Goal: Information Seeking & Learning: Learn about a topic

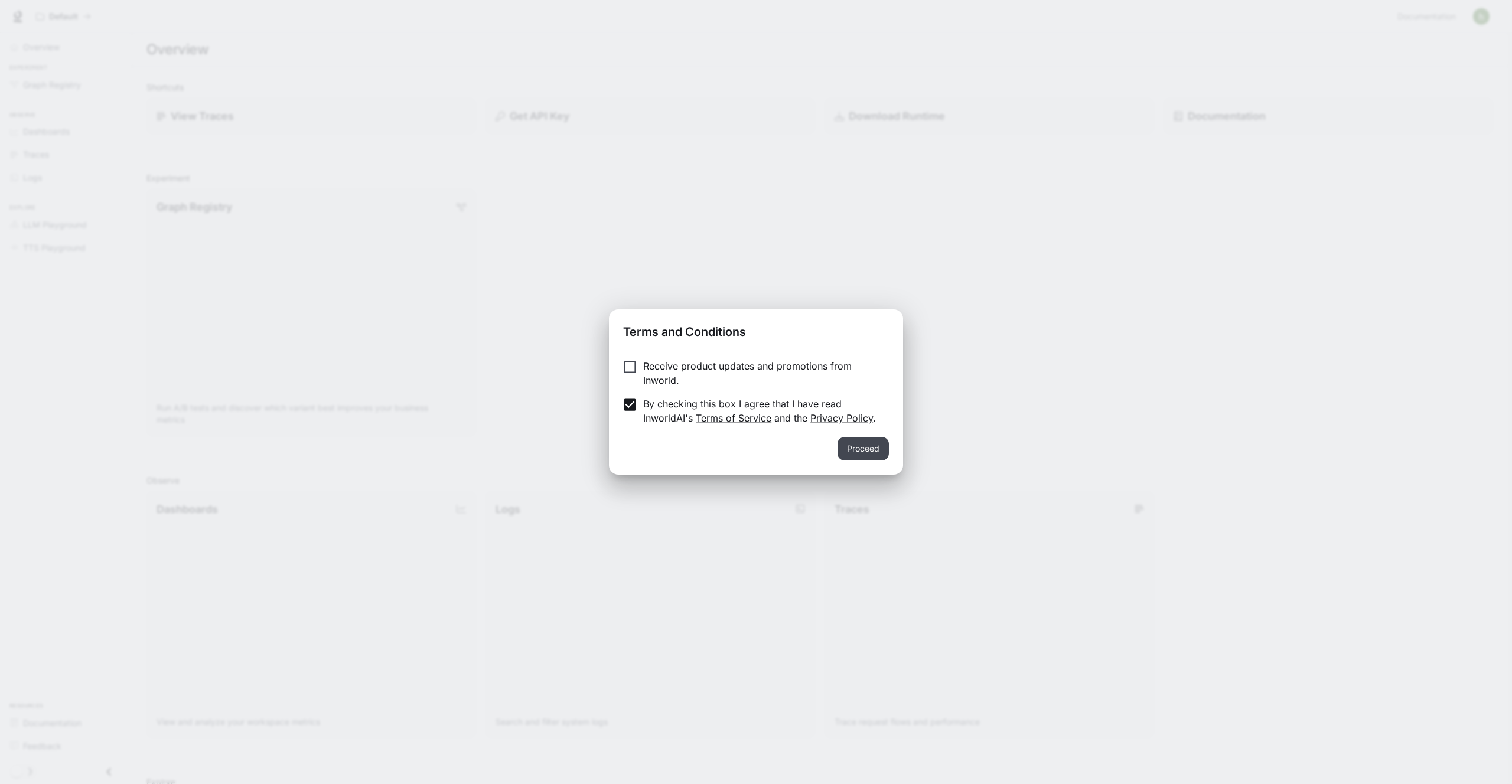
click at [865, 442] on button "Proceed" at bounding box center [863, 448] width 51 height 24
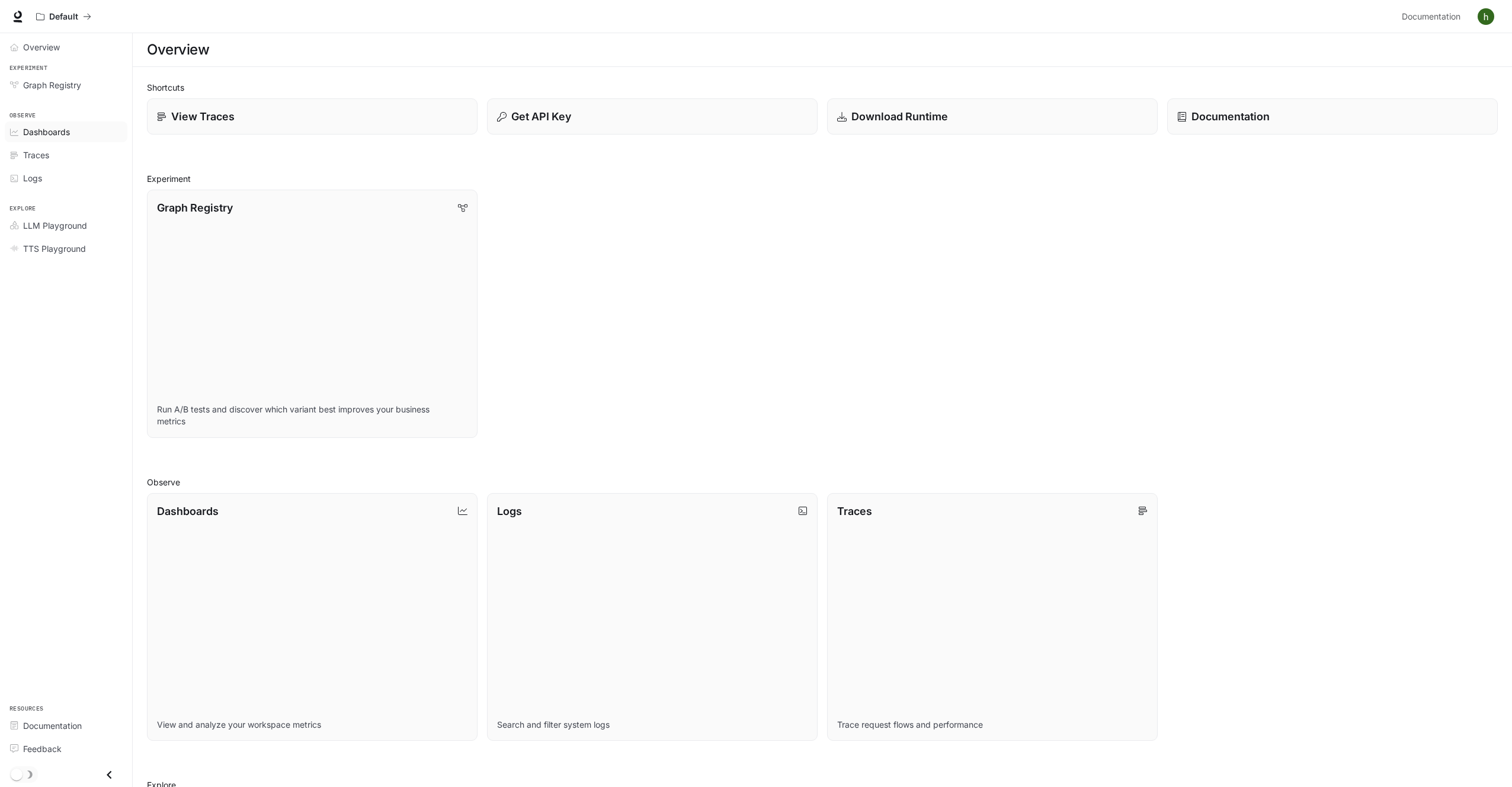
click at [82, 136] on div "Dashboards" at bounding box center [73, 132] width 99 height 13
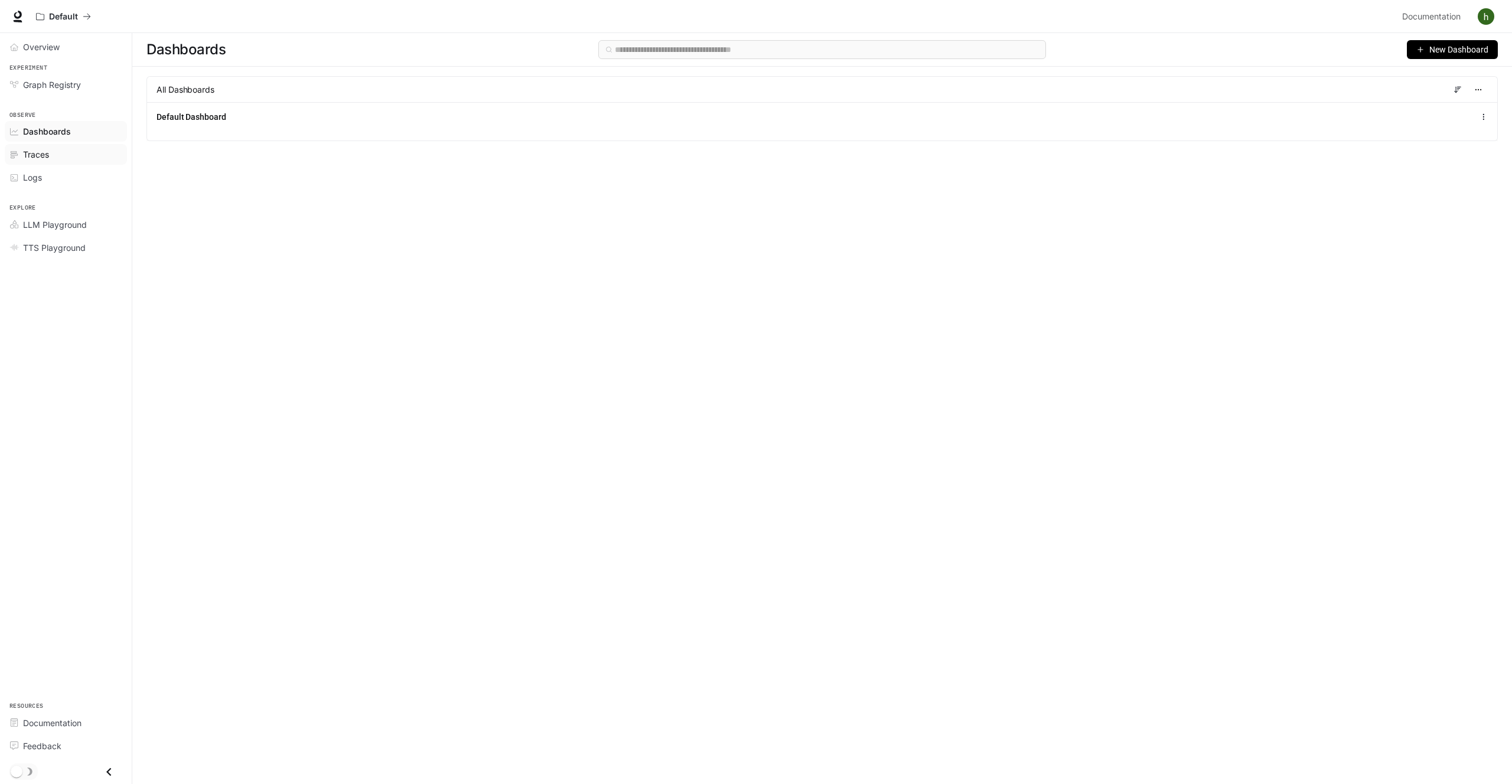
click at [65, 145] on link "Traces" at bounding box center [66, 154] width 122 height 20
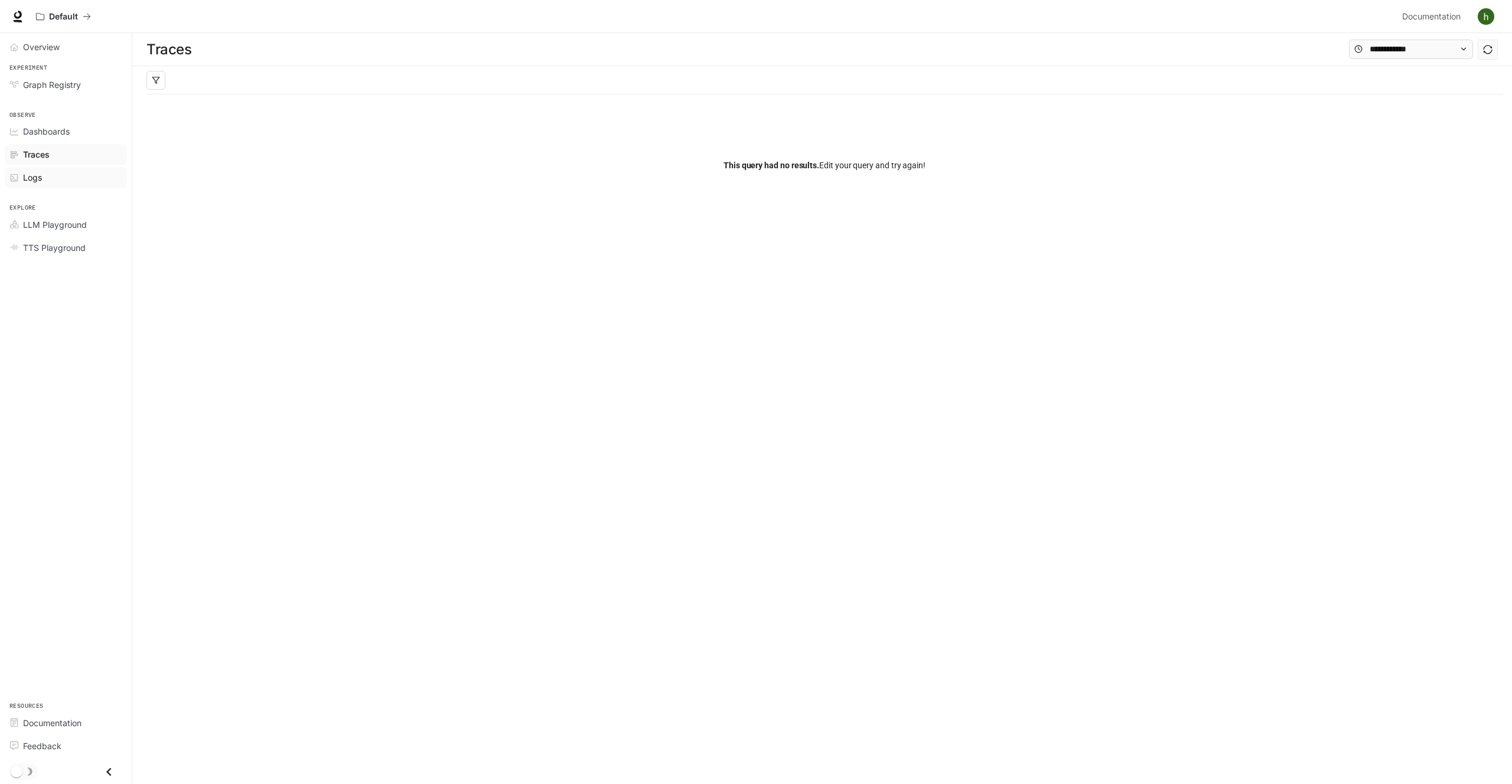
click at [58, 176] on div "Logs" at bounding box center [72, 177] width 99 height 13
click at [65, 84] on span "Graph Registry" at bounding box center [52, 84] width 58 height 13
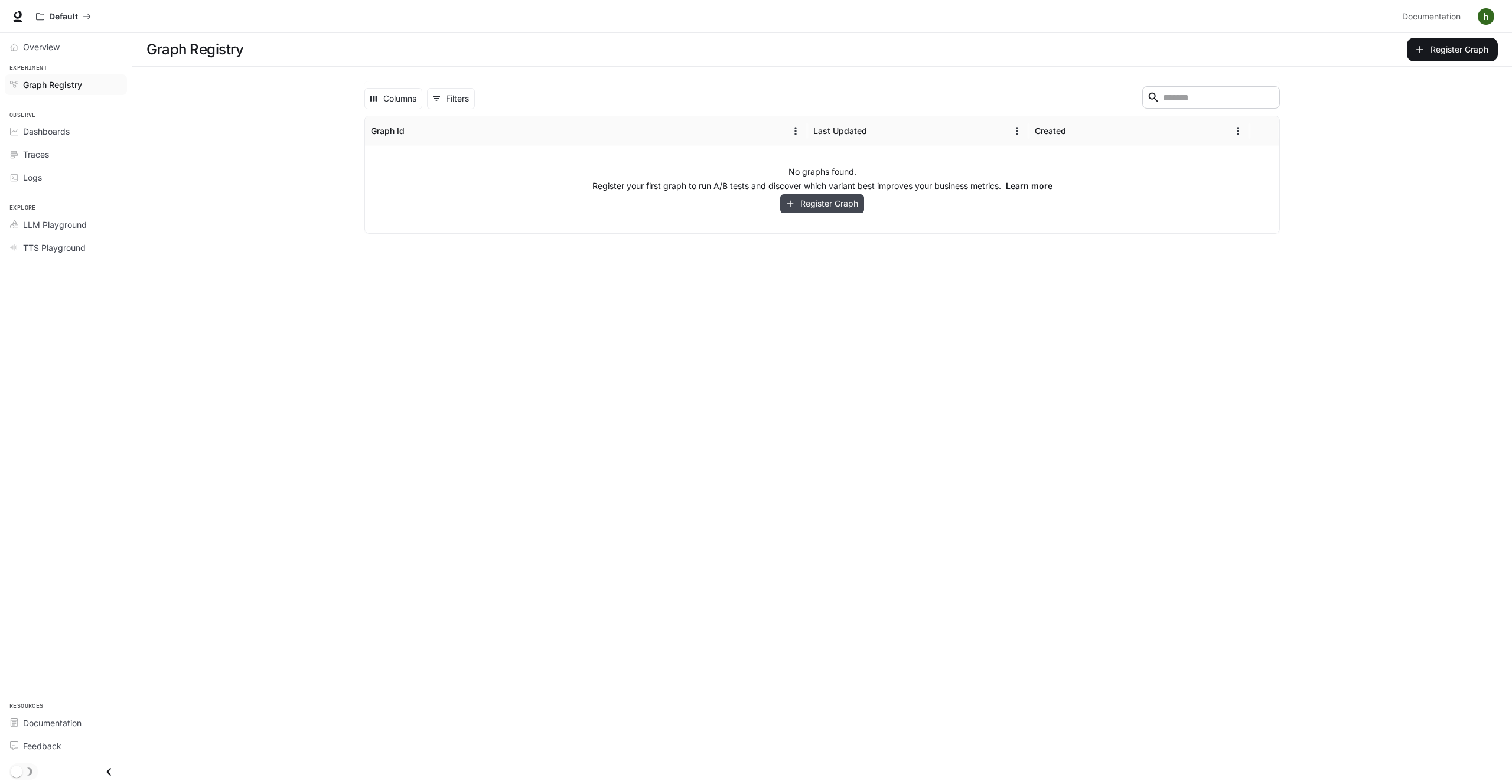
click at [821, 202] on button "Register Graph" at bounding box center [822, 204] width 84 height 19
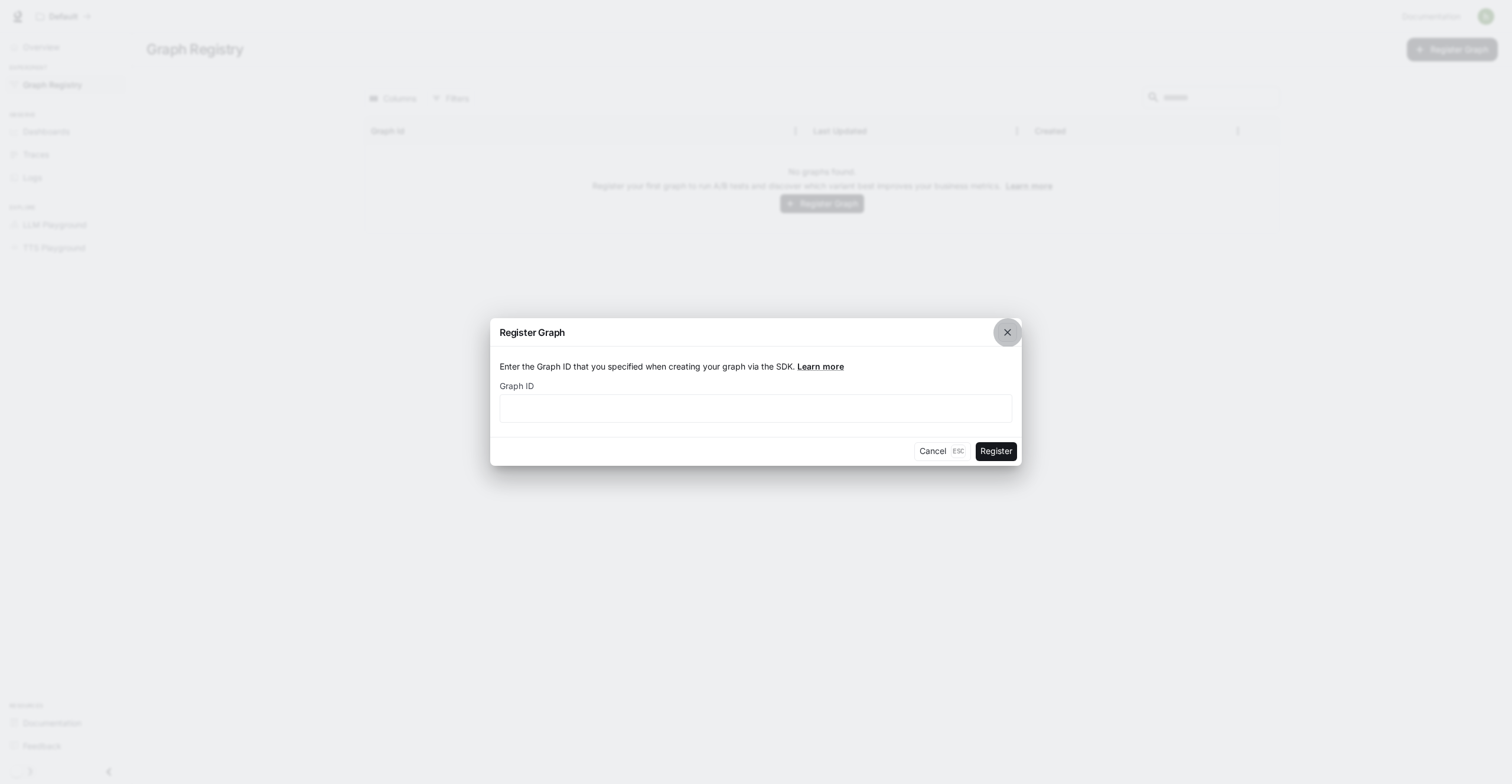
click at [1016, 327] on div "button" at bounding box center [1007, 332] width 19 height 19
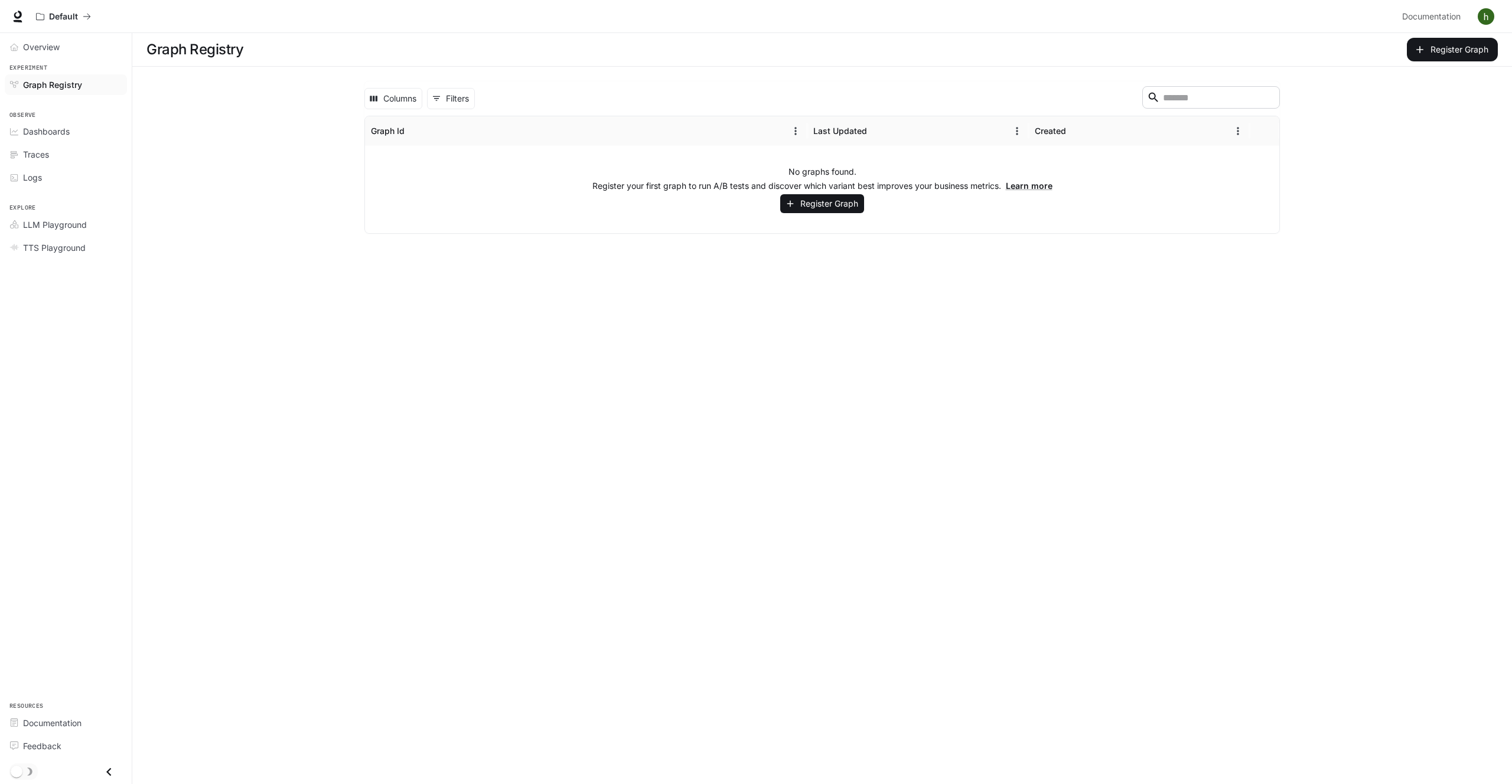
click at [268, 384] on main "Graph Registry Register Graph Columns 0 Filters ​ Graph Id Last Updated Created…" at bounding box center [822, 409] width 1380 height 751
click at [75, 227] on span "LLM Playground" at bounding box center [55, 225] width 64 height 13
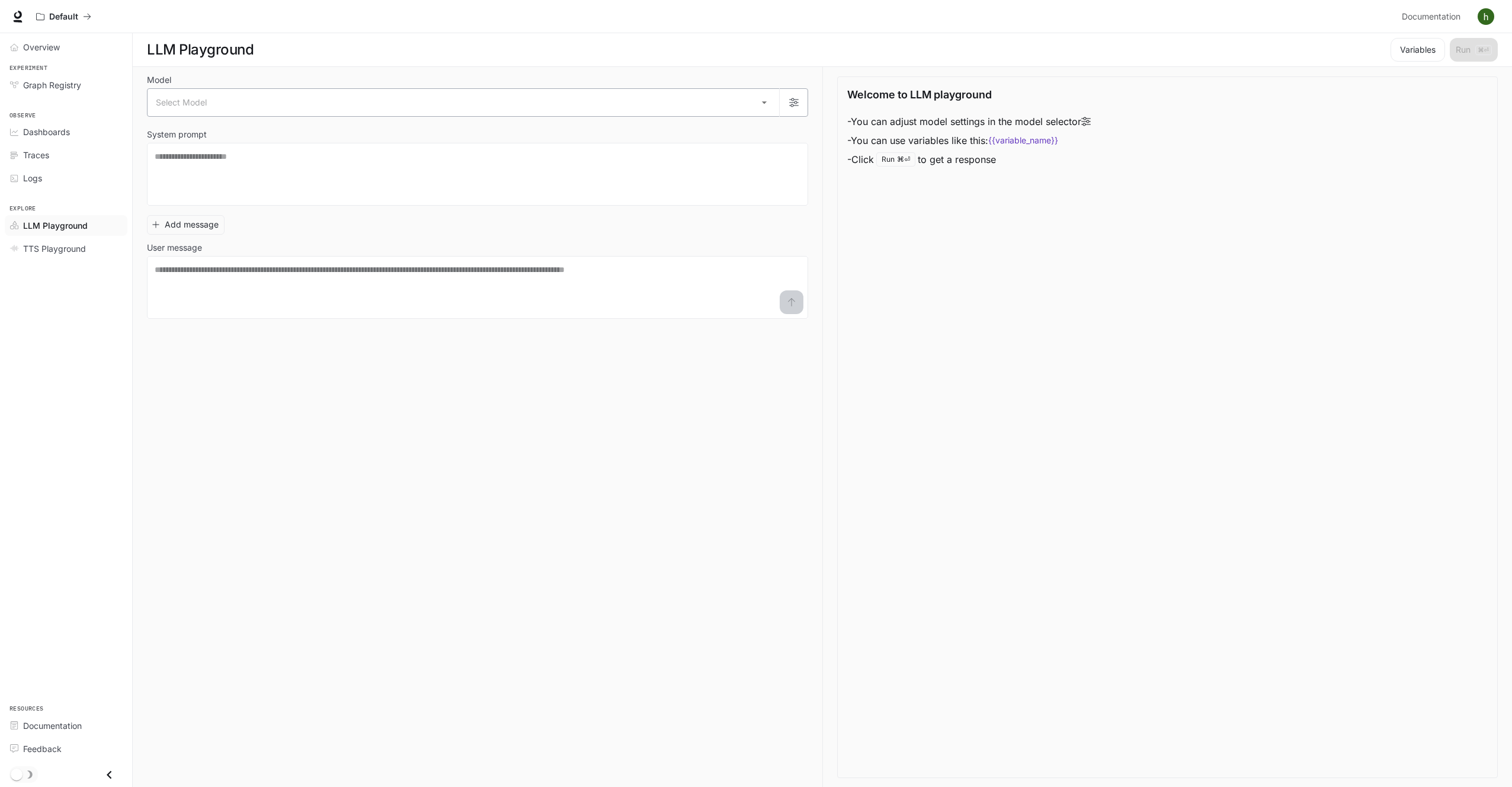
click at [449, 103] on body "Skip to main content Default Documentation Documentation Portal Overview Experi…" at bounding box center [756, 394] width 1512 height 788
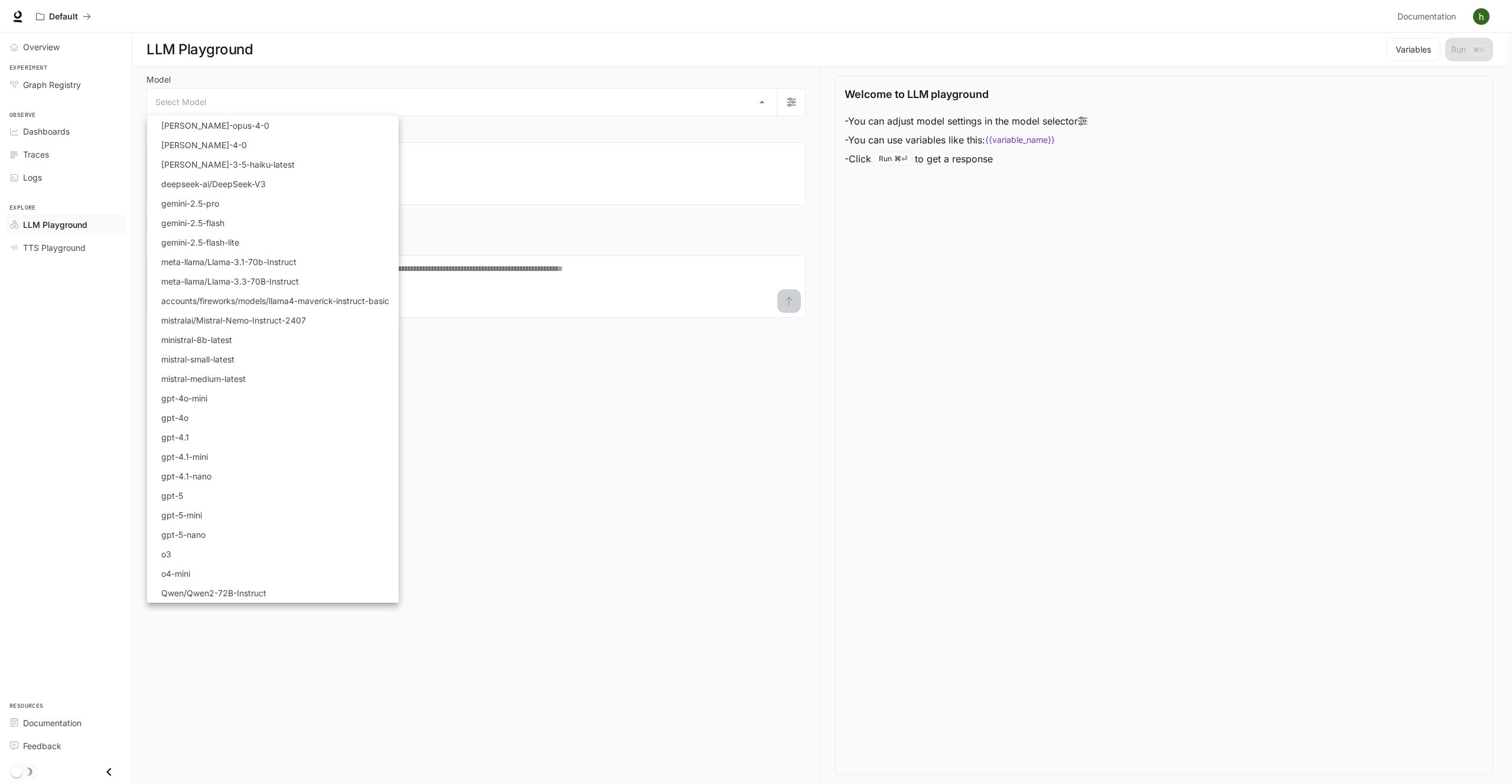
click at [528, 565] on div at bounding box center [756, 392] width 1512 height 784
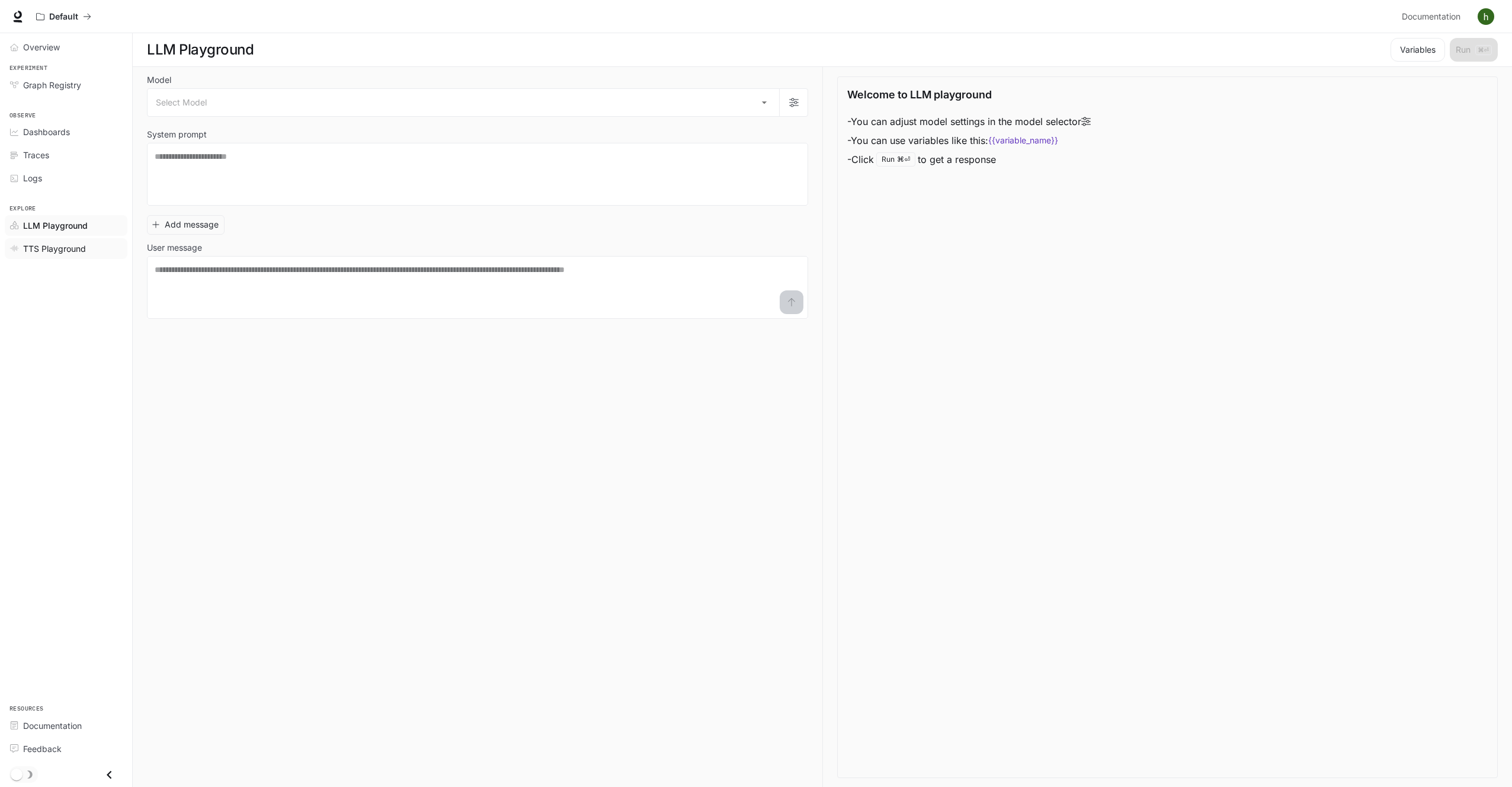
click at [57, 253] on span "TTS Playground" at bounding box center [54, 249] width 63 height 13
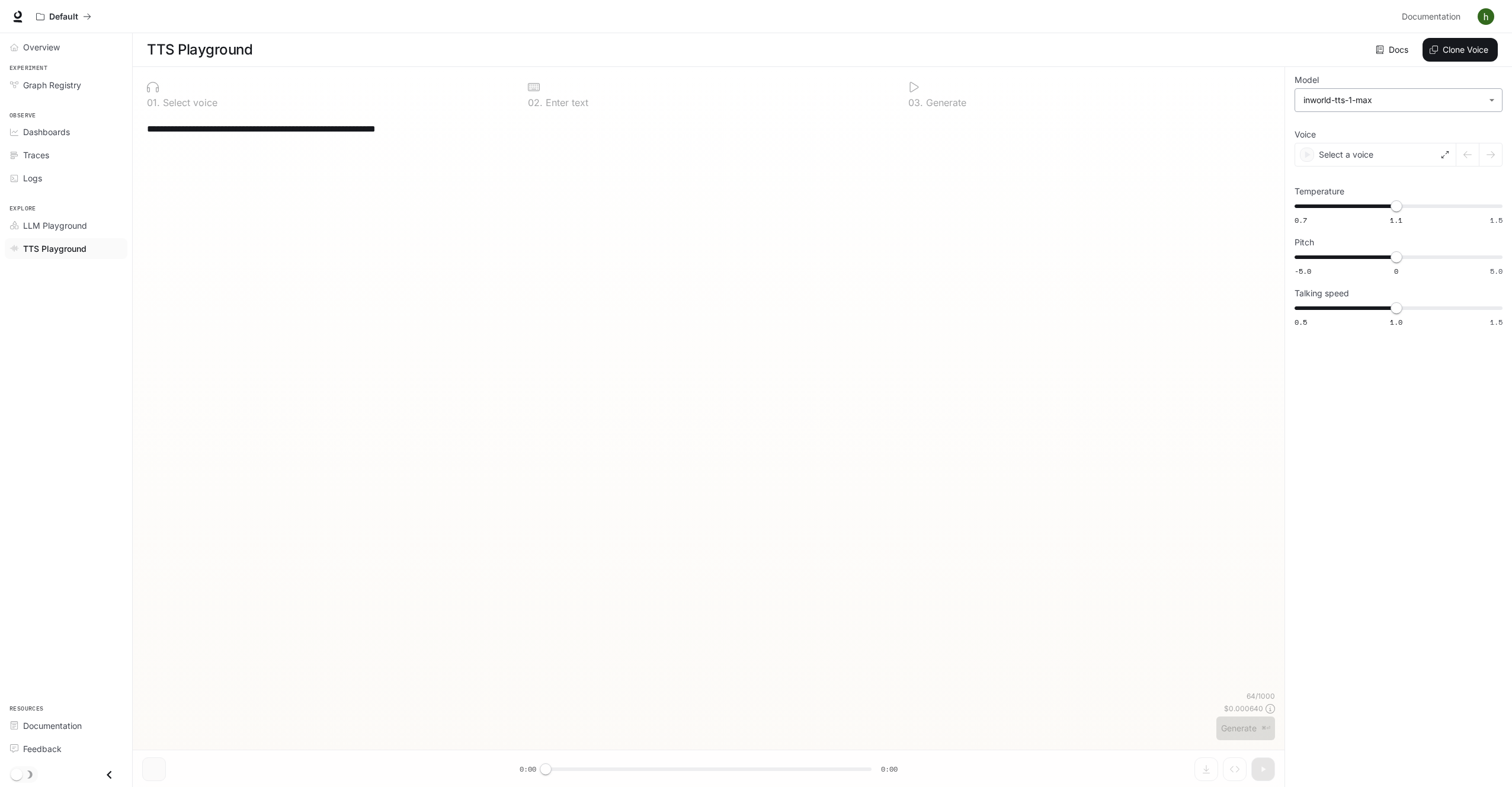
click at [1338, 102] on body "**********" at bounding box center [756, 394] width 1512 height 788
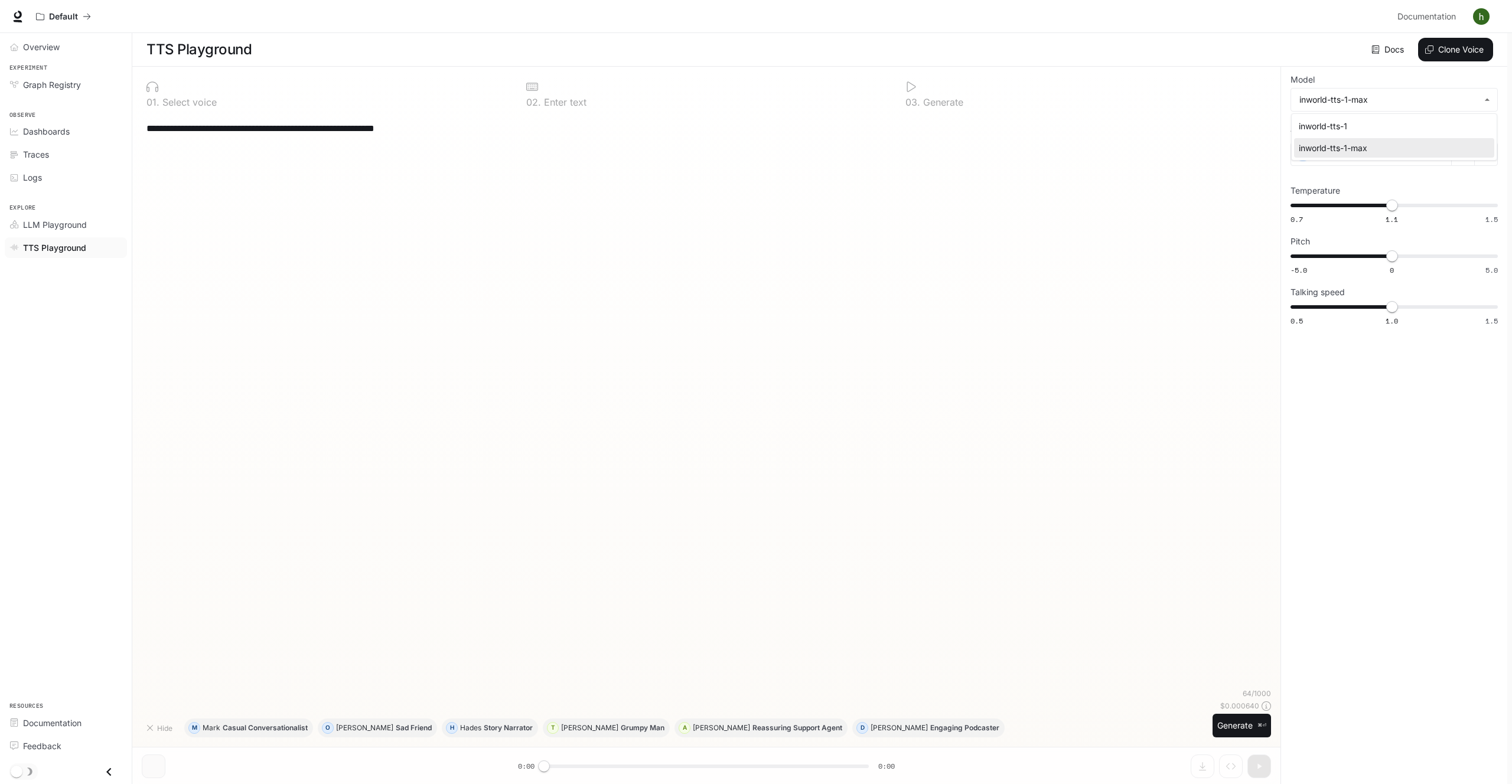
click at [1332, 131] on div "inworld-tts-1" at bounding box center [1391, 126] width 186 height 13
type input "**********"
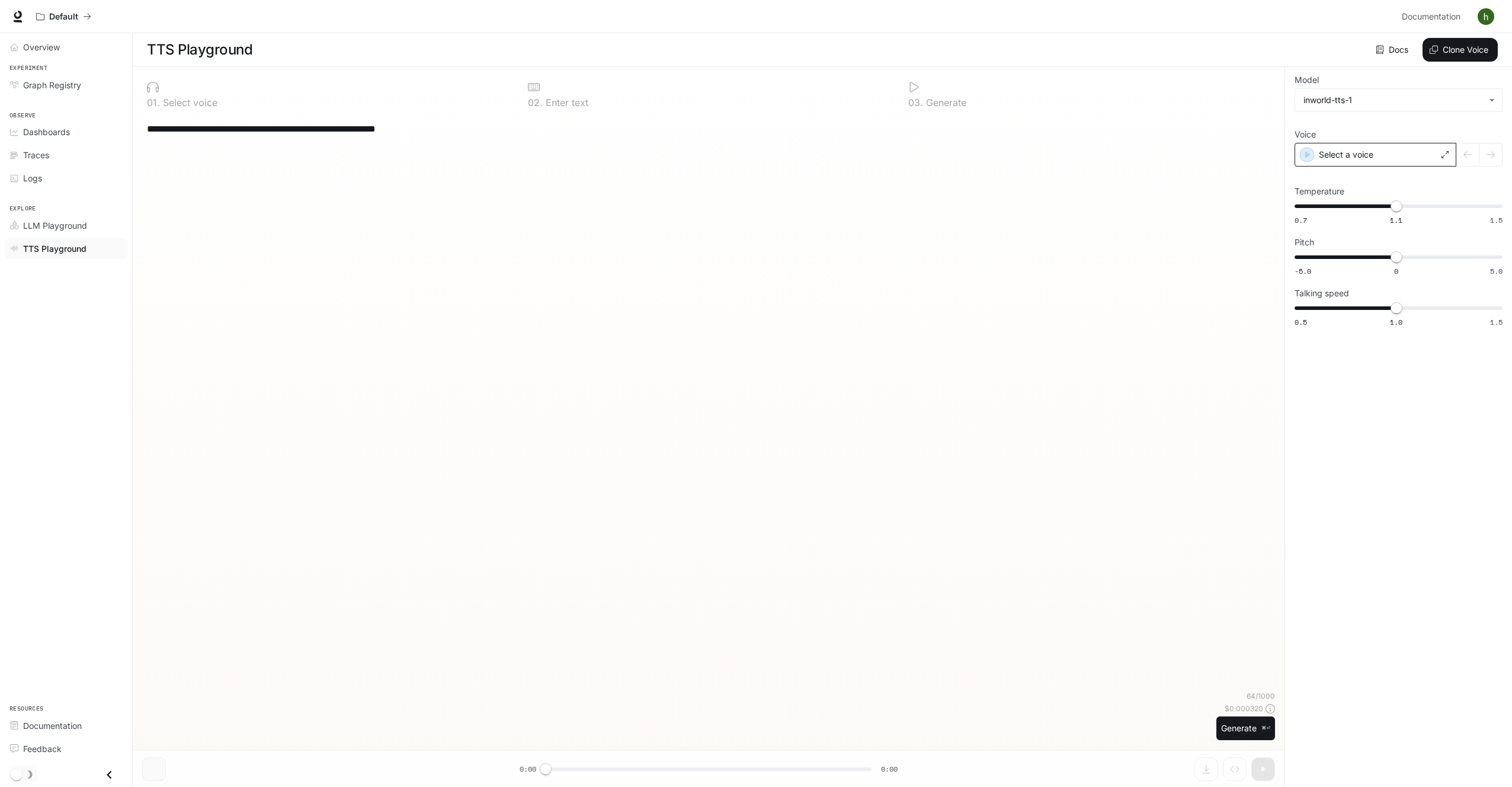
click at [1337, 144] on div "Select a voice" at bounding box center [1375, 154] width 161 height 24
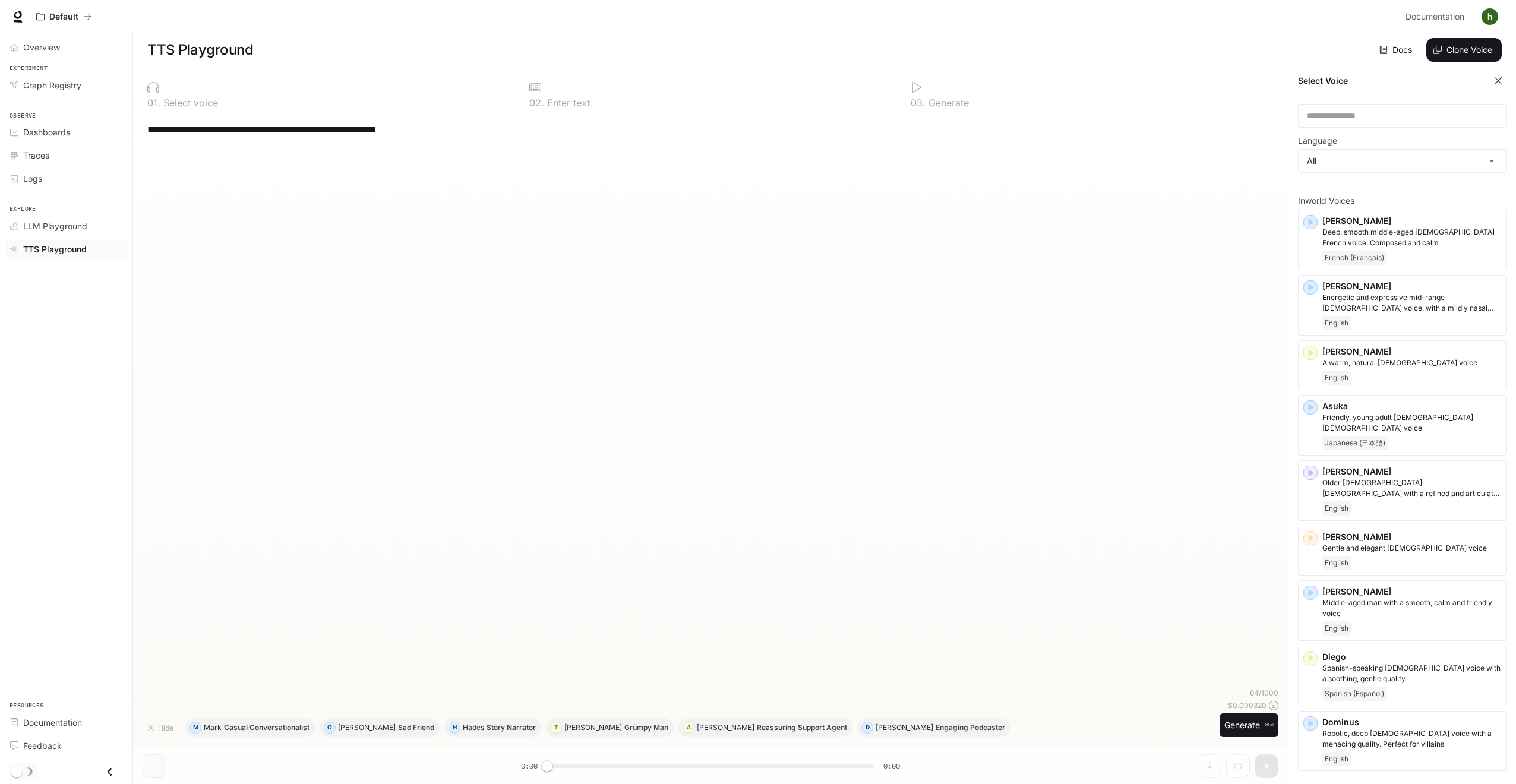
scroll to position [2, 0]
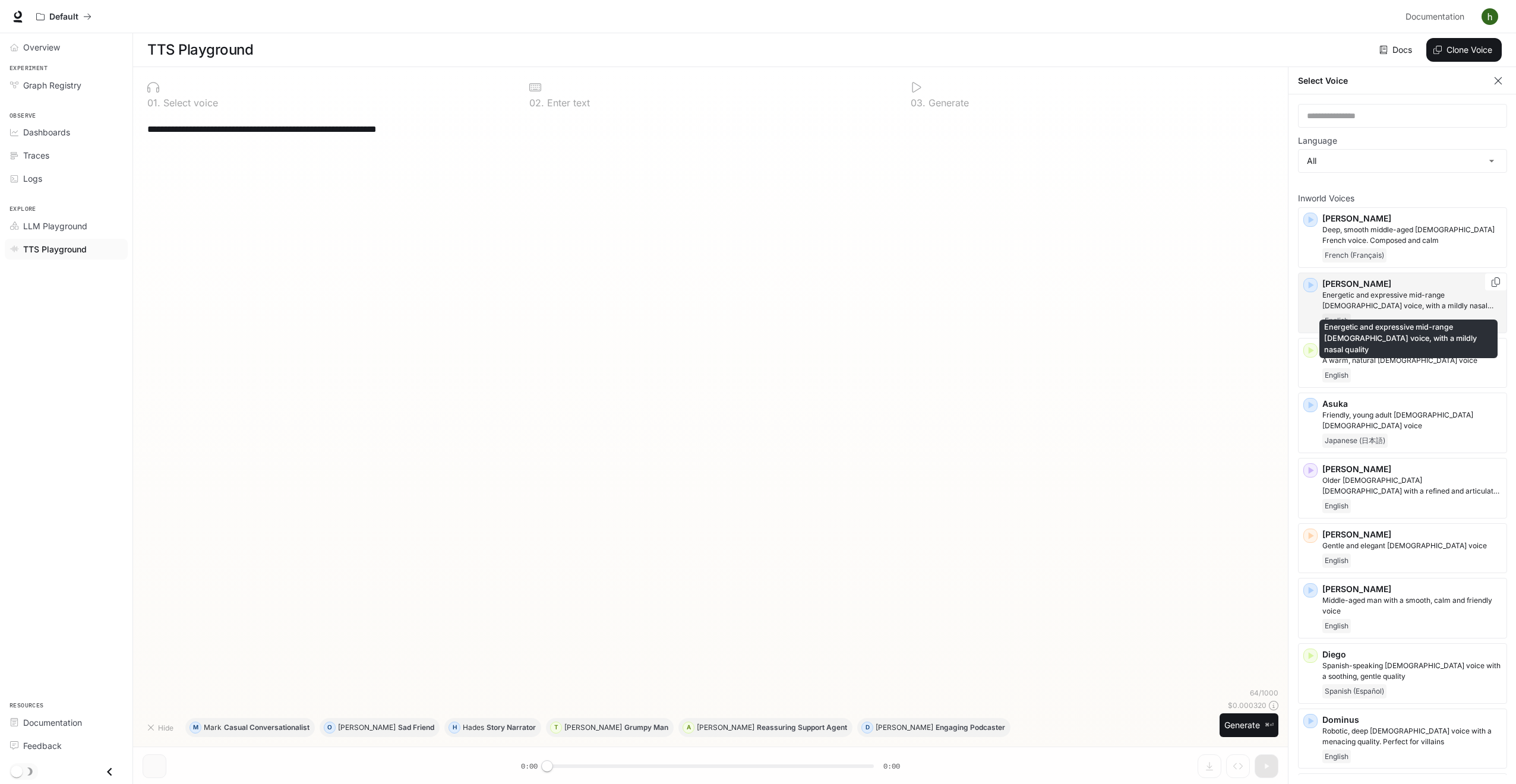
click at [1417, 307] on p "Energetic and expressive mid-range [DEMOGRAPHIC_DATA] voice, with a mildly nasa…" at bounding box center [1412, 300] width 179 height 21
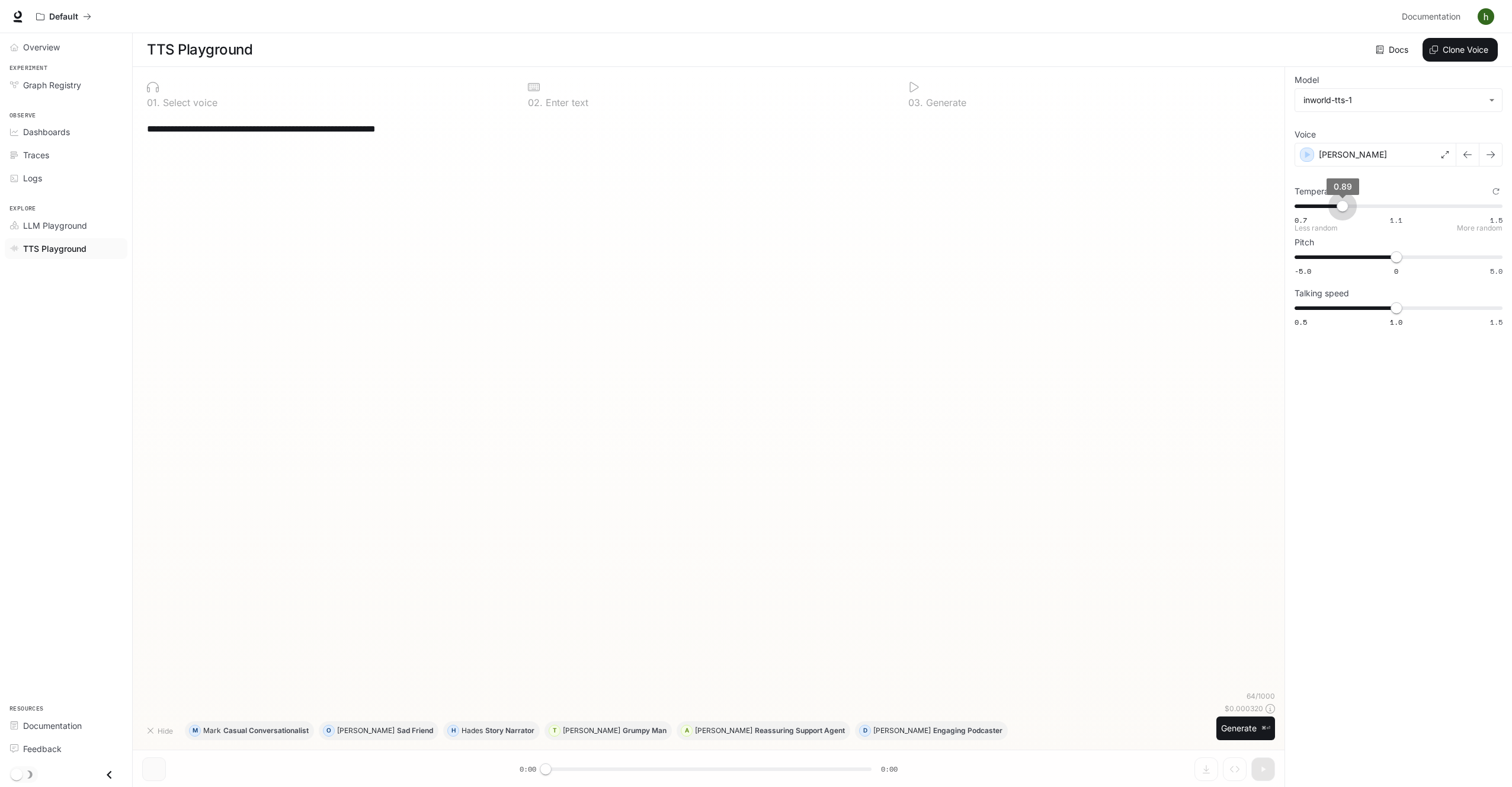
type input "****"
drag, startPoint x: 1401, startPoint y: 203, endPoint x: 1338, endPoint y: 205, distance: 63.0
click at [1338, 205] on span "0.87" at bounding box center [1338, 206] width 12 height 12
click at [677, 737] on button "A [PERSON_NAME] Reassuring Support Agent" at bounding box center [763, 730] width 174 height 19
type textarea "**********"
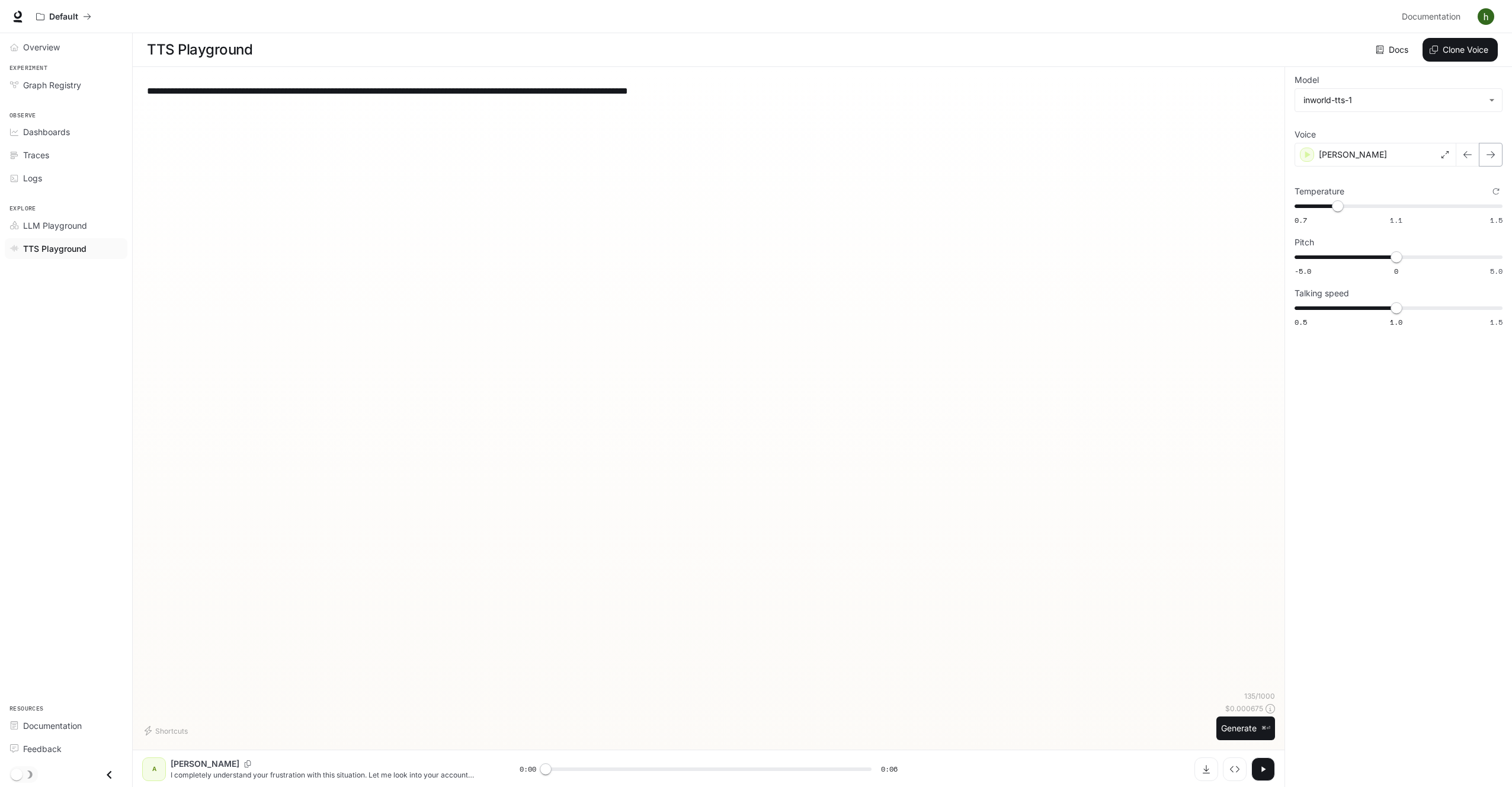
click at [1492, 152] on icon "button" at bounding box center [1491, 155] width 8 height 7
click at [1358, 154] on div "Asuka" at bounding box center [1375, 154] width 161 height 24
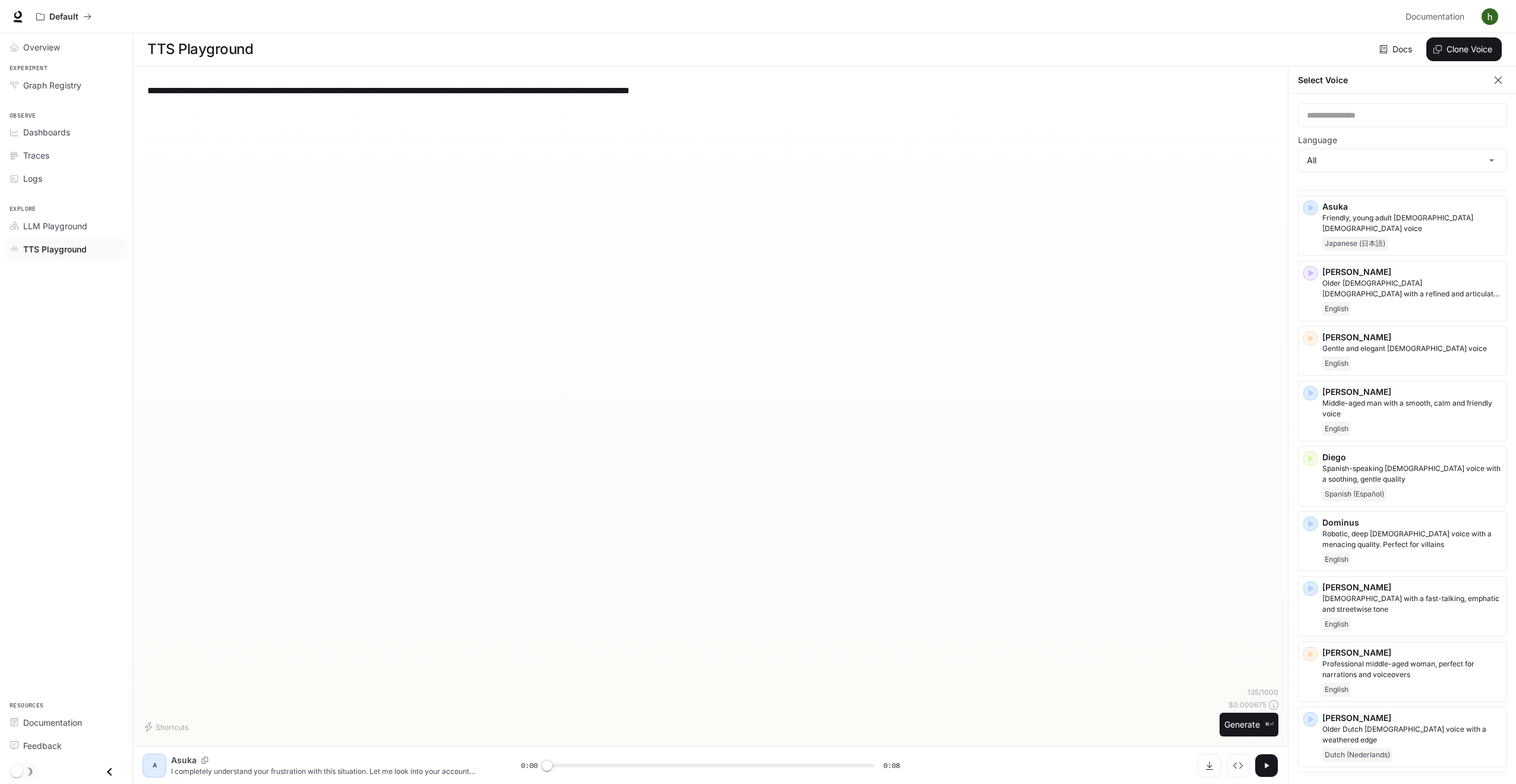
scroll to position [0, 0]
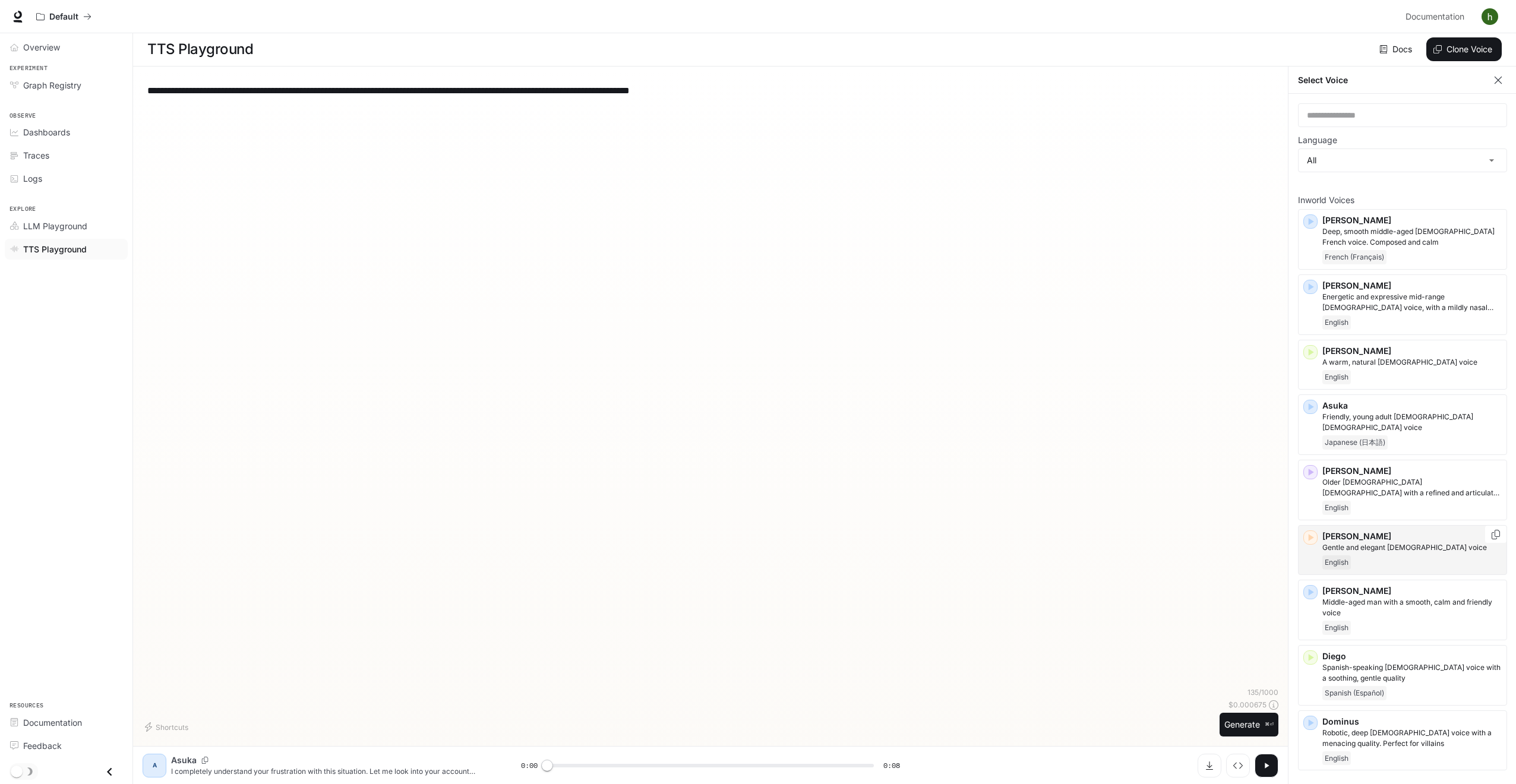
click at [1389, 555] on div "English" at bounding box center [1412, 563] width 179 height 15
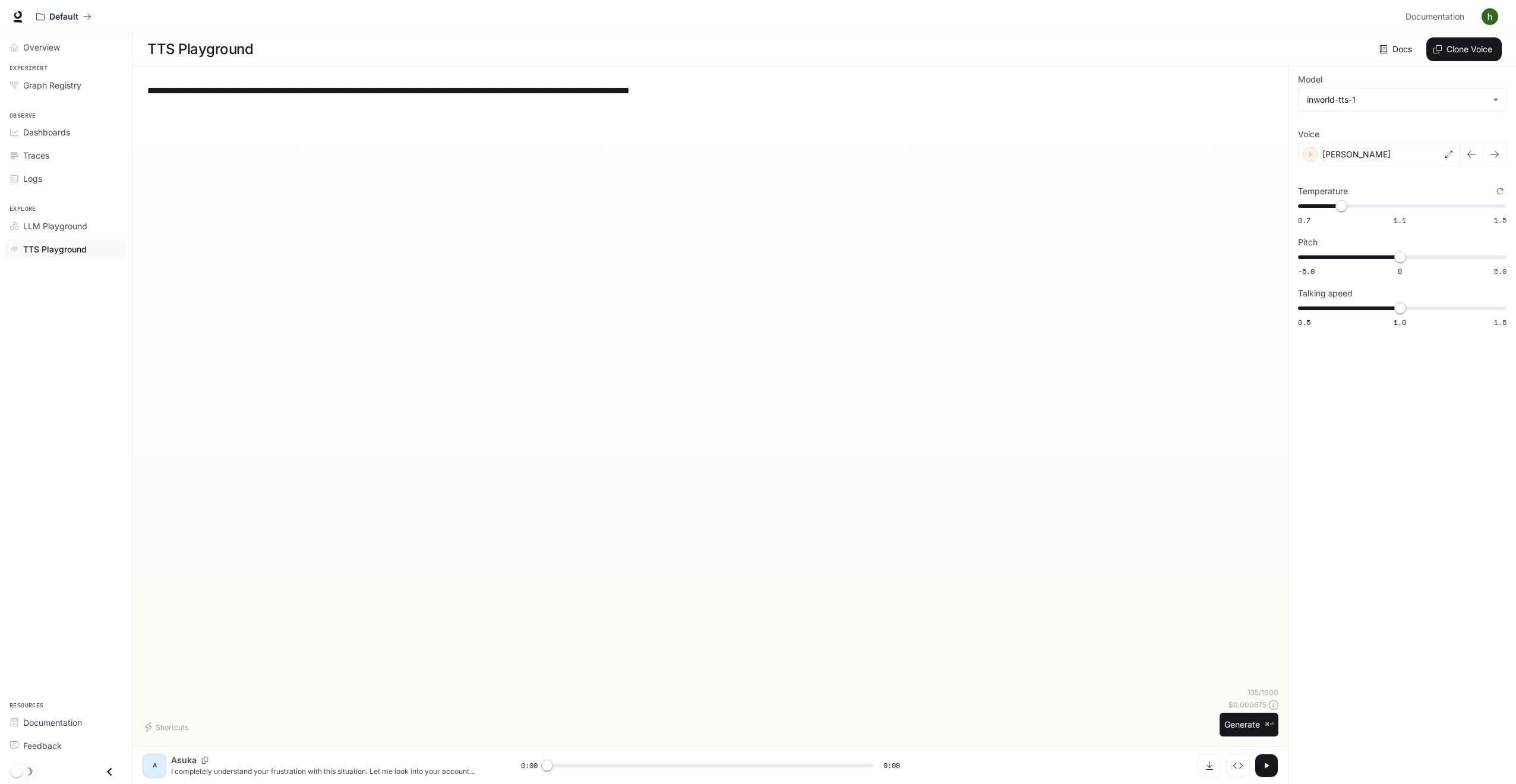
scroll to position [1, 0]
click at [1258, 734] on button "Generate ⌘⏎" at bounding box center [1249, 730] width 59 height 24
click at [1444, 152] on div "[PERSON_NAME]" at bounding box center [1379, 154] width 162 height 24
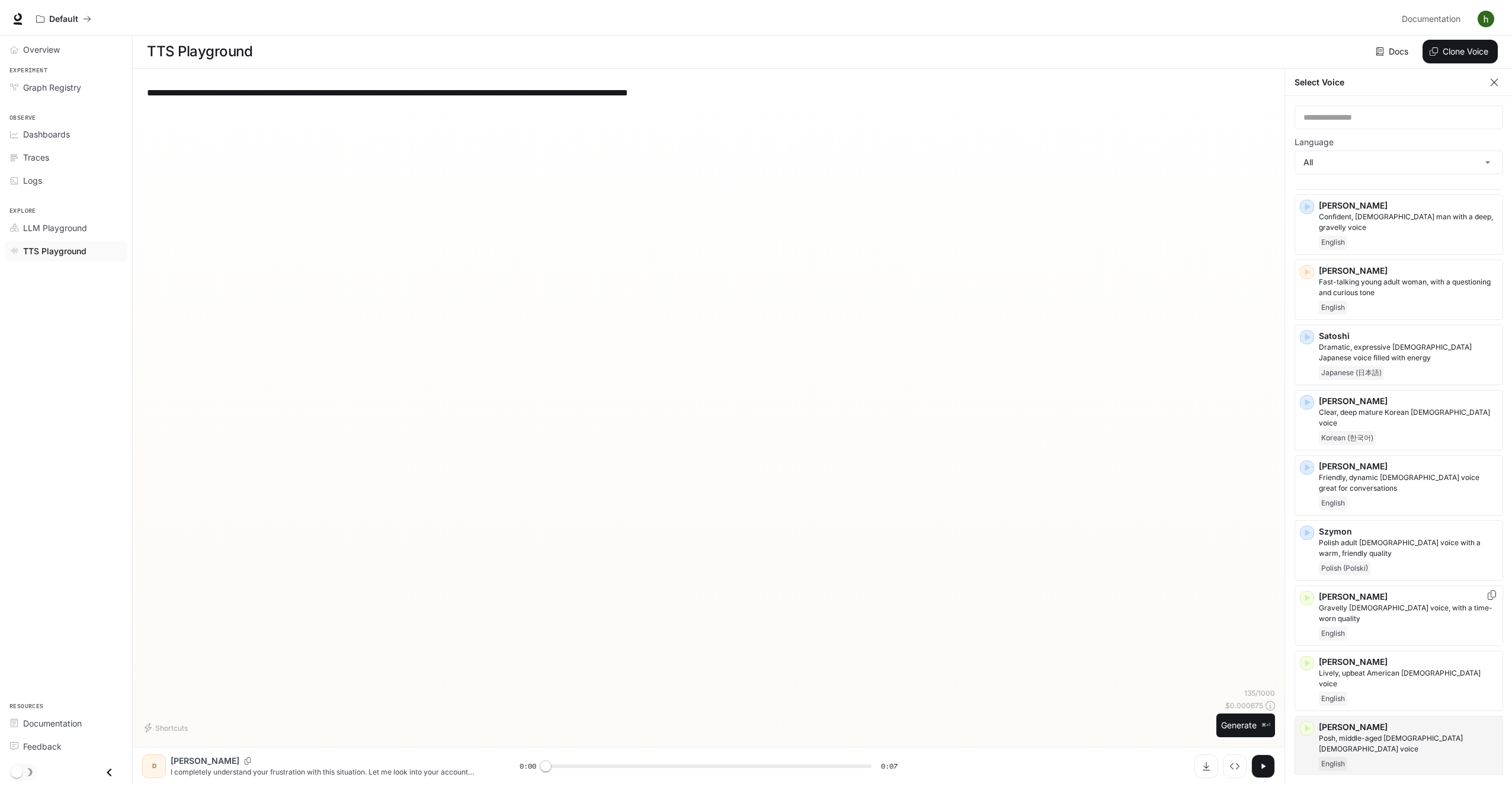
scroll to position [2309, 0]
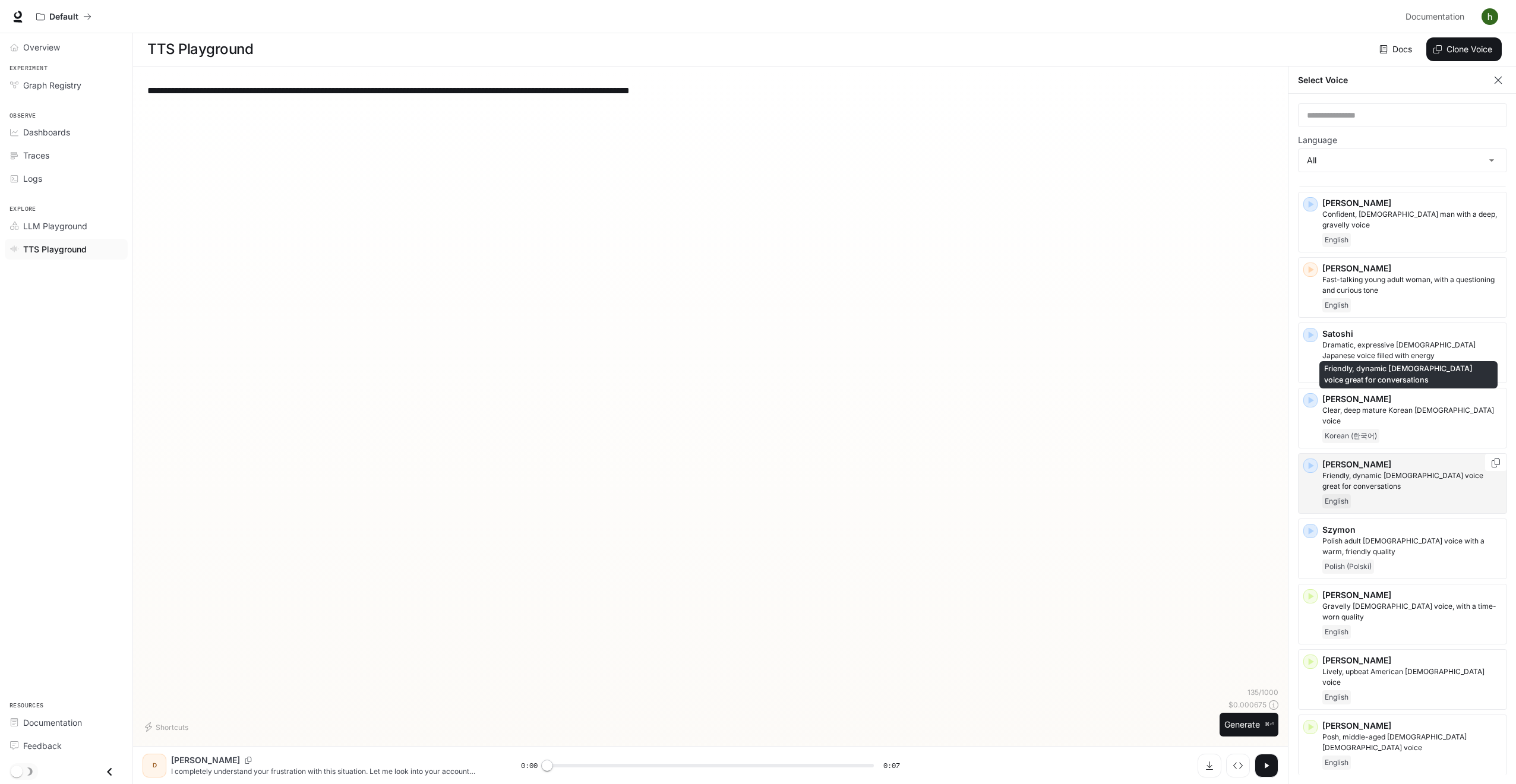
click at [1410, 471] on p "Friendly, dynamic [DEMOGRAPHIC_DATA] voice great for conversations" at bounding box center [1412, 481] width 179 height 21
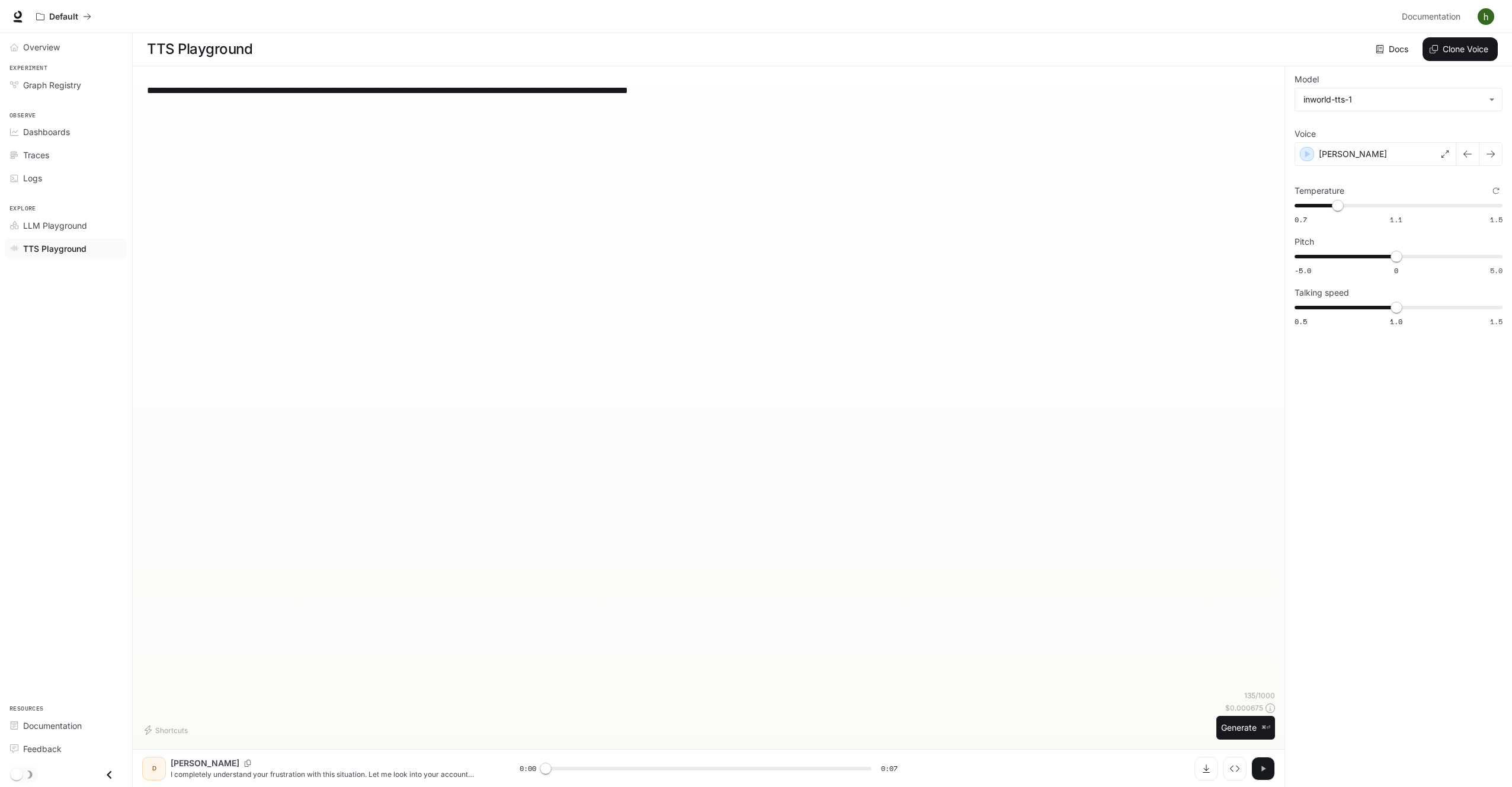
click at [1257, 765] on button "button" at bounding box center [1263, 768] width 24 height 24
click at [1243, 728] on button "Generate ⌘⏎" at bounding box center [1245, 728] width 59 height 24
type input "*"
click at [54, 155] on div "Traces" at bounding box center [73, 155] width 99 height 13
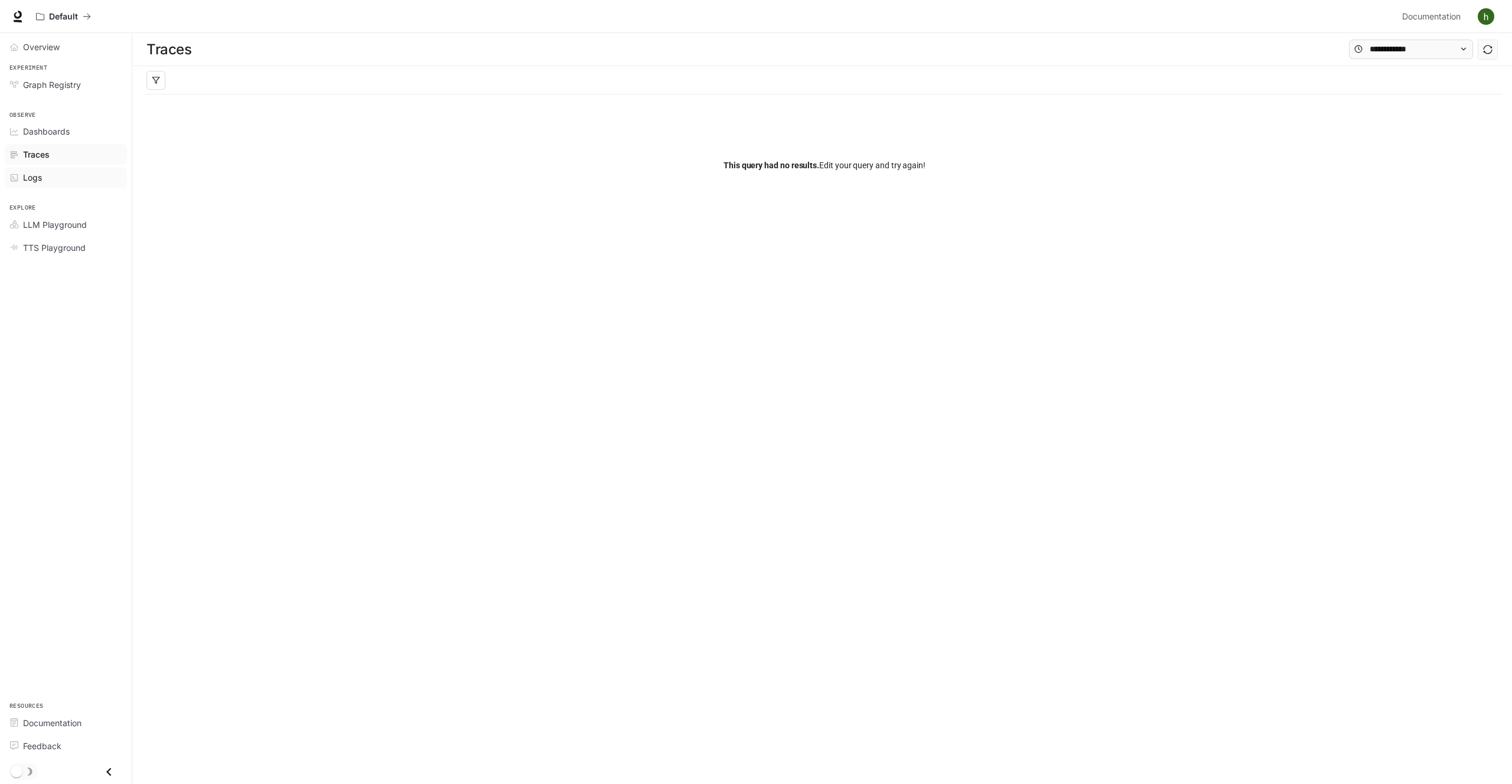
click at [23, 183] on span "Logs" at bounding box center [32, 177] width 19 height 13
click at [415, 81] on div at bounding box center [729, 81] width 1115 height 8
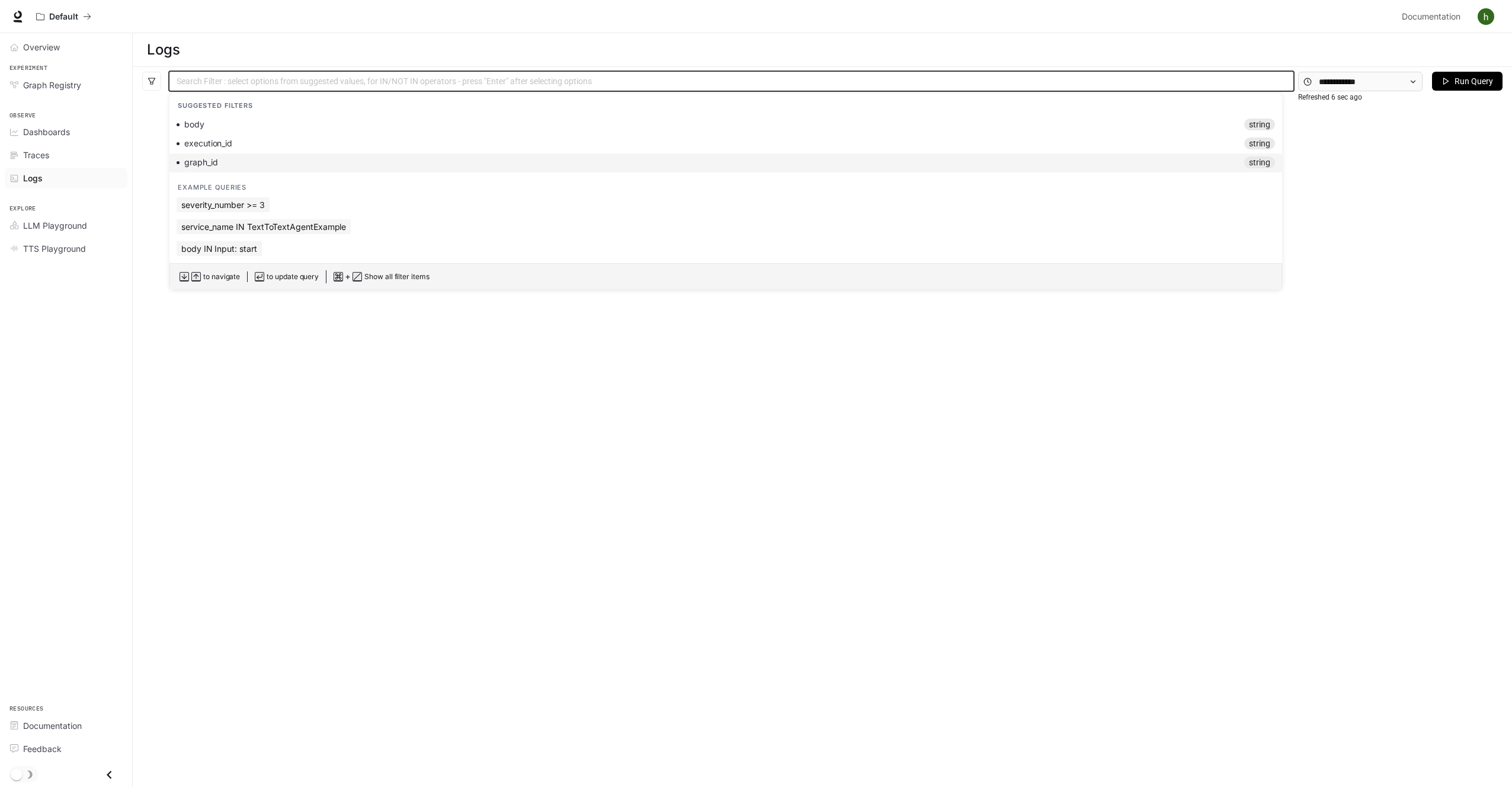
click at [281, 361] on div "No logs yet. When we receive logs , they would show up here" at bounding box center [822, 439] width 1380 height 686
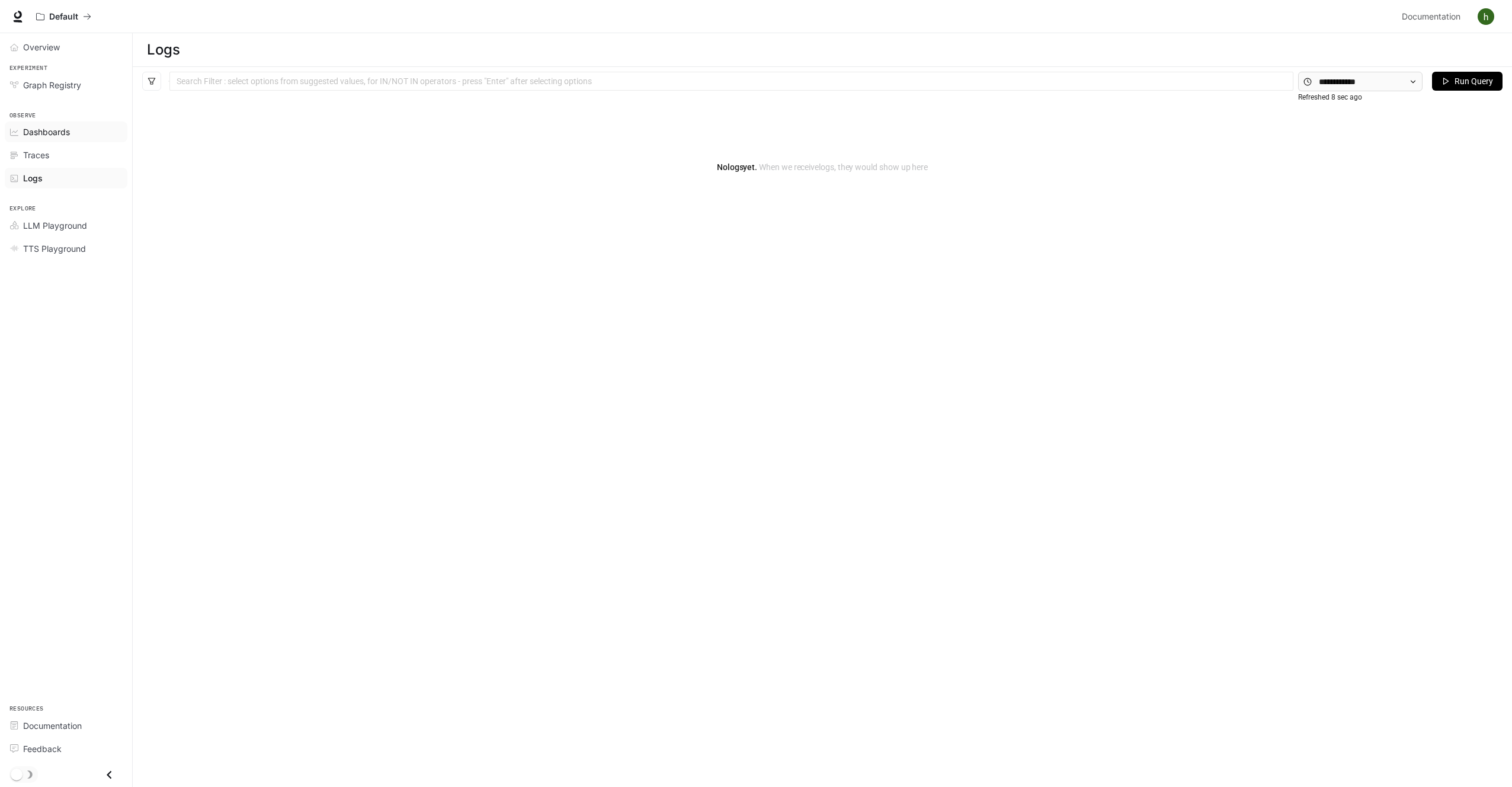
click at [73, 134] on div "Dashboards" at bounding box center [73, 132] width 99 height 13
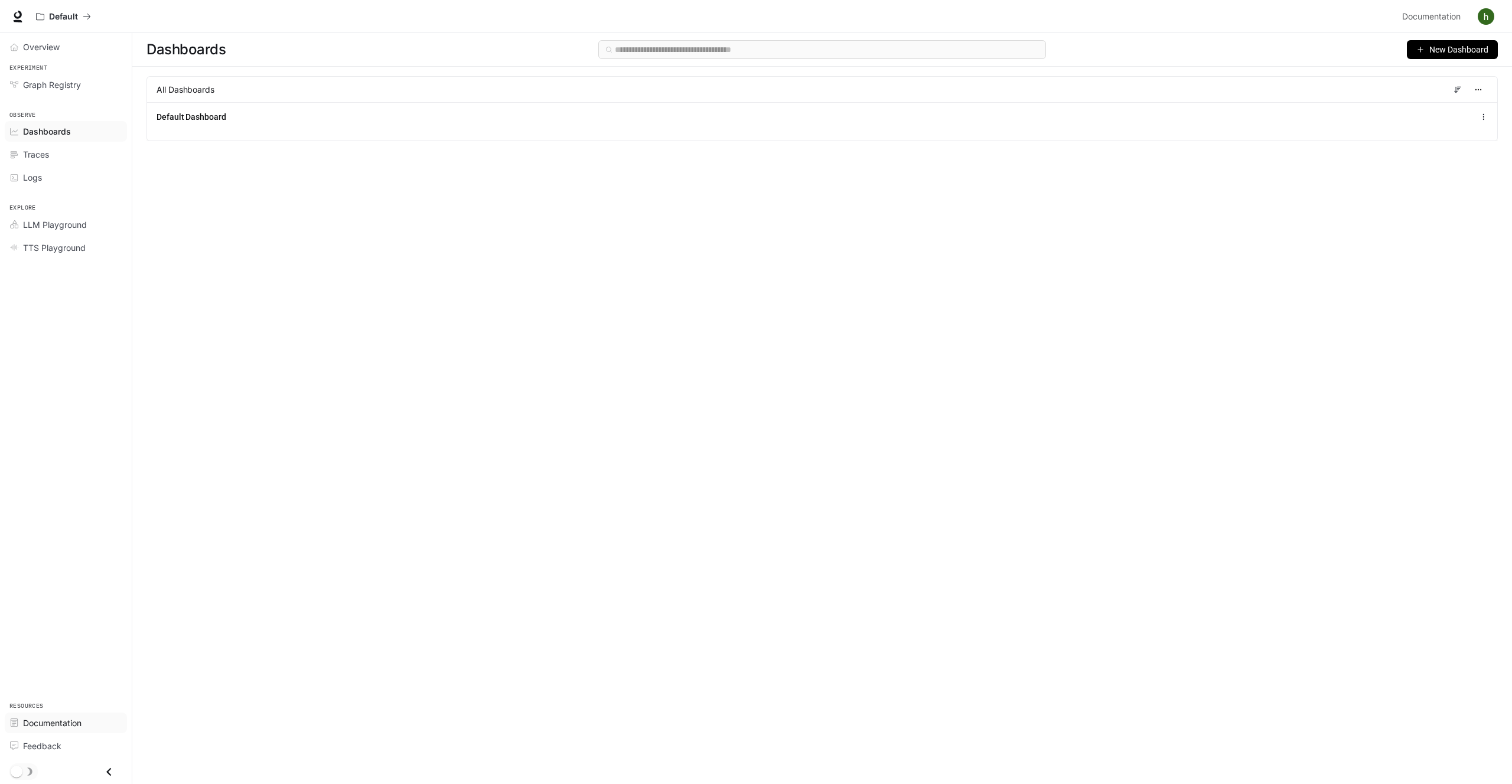
click at [82, 717] on div "Documentation" at bounding box center [72, 723] width 99 height 13
